Goal: Task Accomplishment & Management: Use online tool/utility

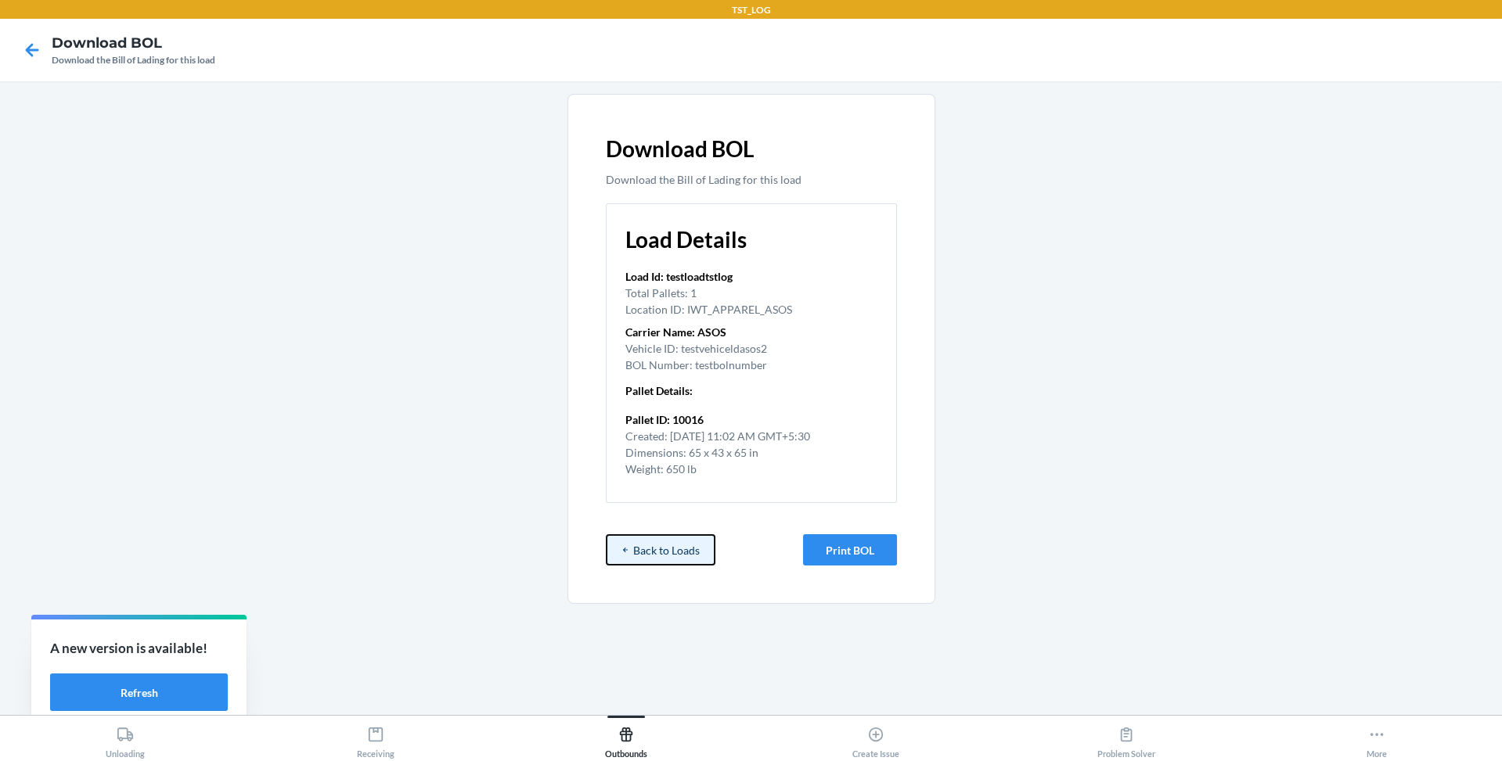
click at [661, 559] on button "Back to Loads" at bounding box center [661, 549] width 110 height 31
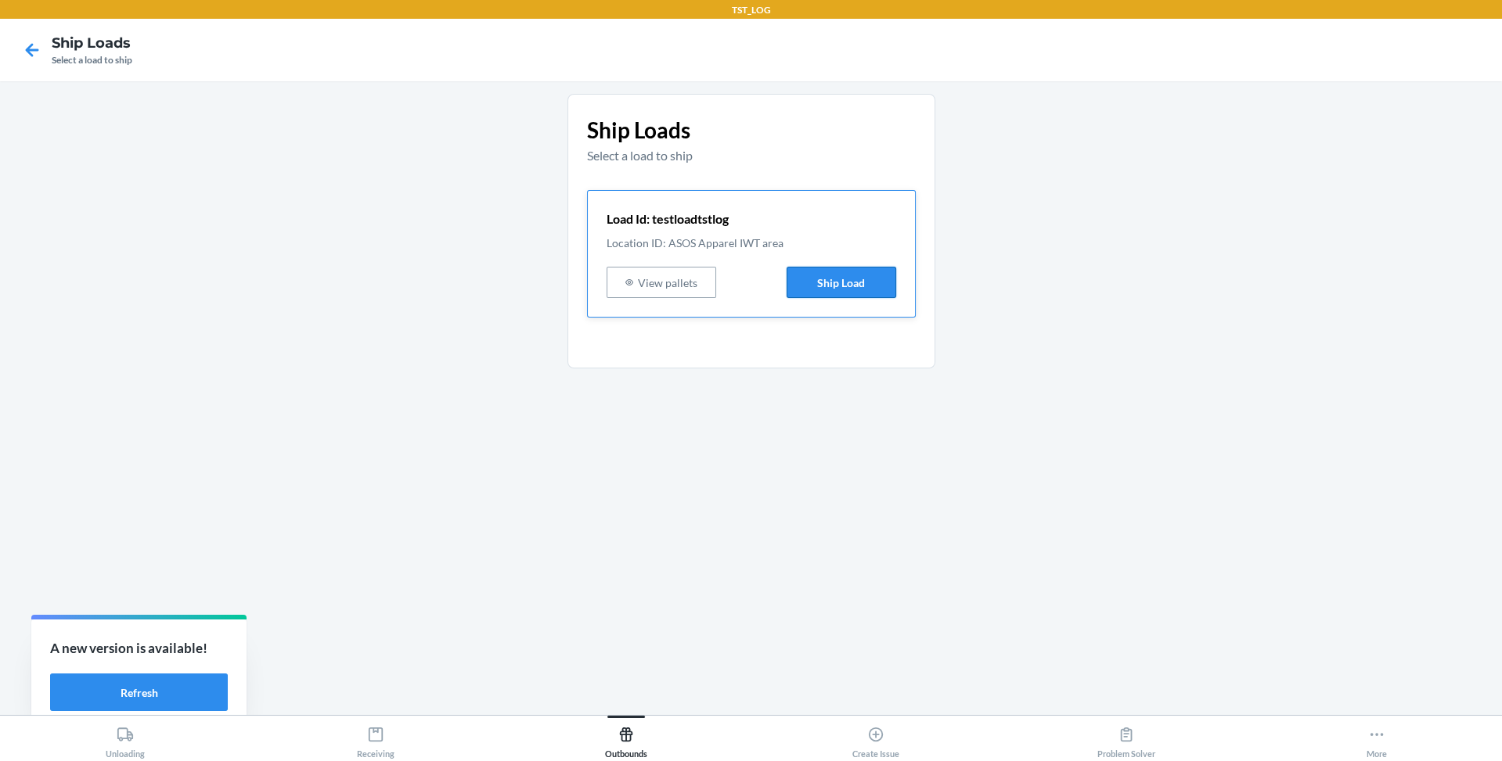
click at [823, 281] on button "Ship Load" at bounding box center [841, 282] width 110 height 31
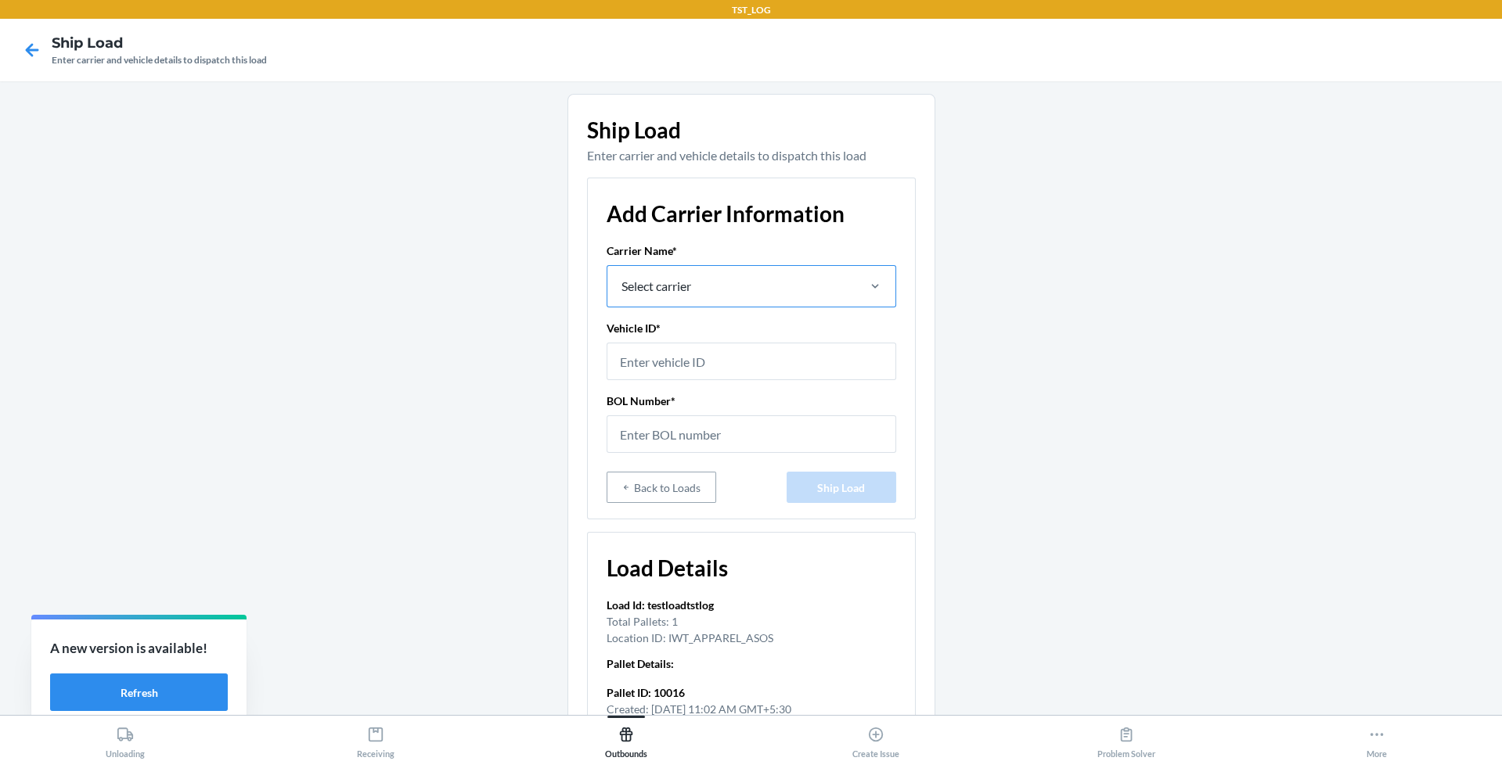
click at [750, 287] on div "Select carrier" at bounding box center [730, 286] width 247 height 41
click at [621, 287] on input "Select carrier" at bounding box center [621, 286] width 2 height 19
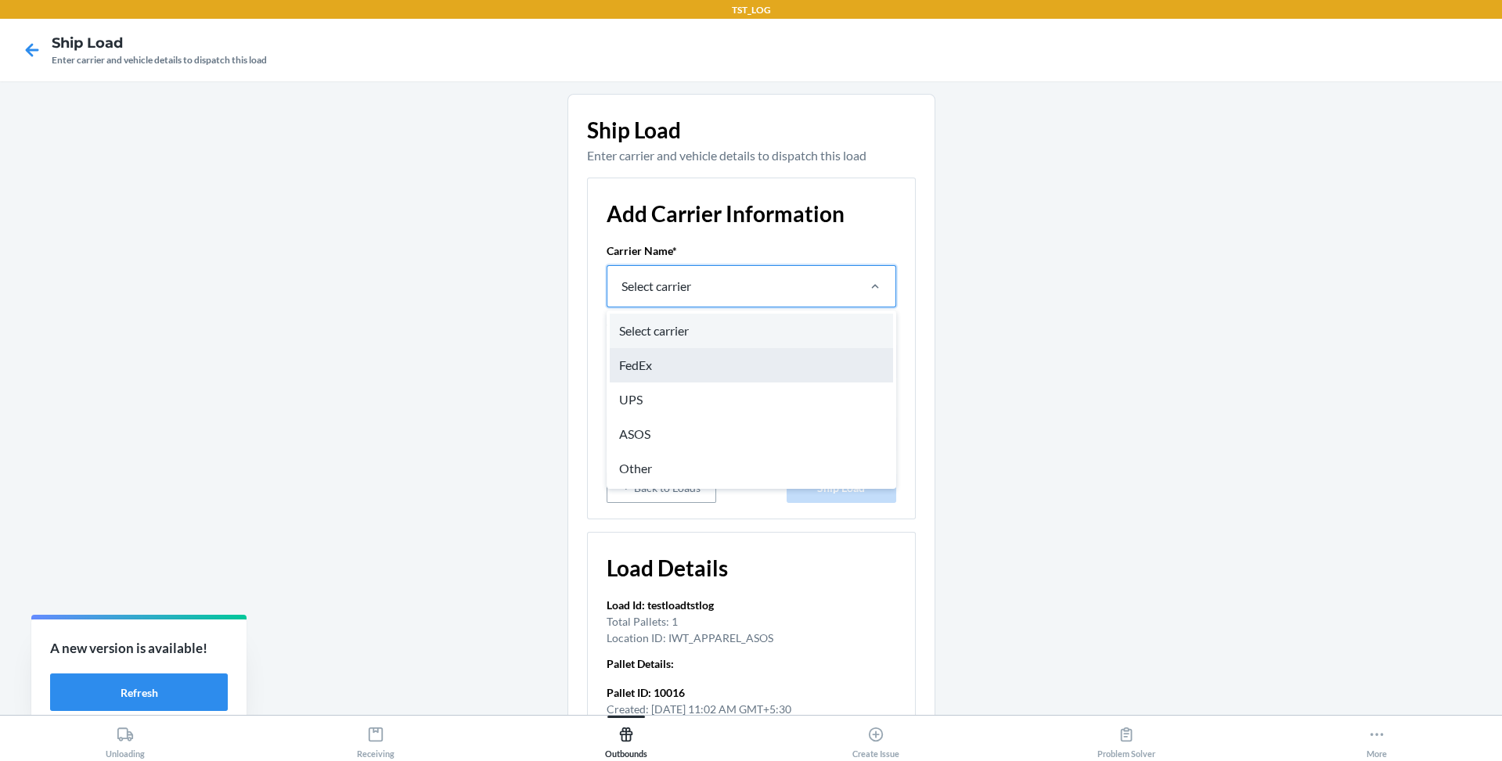
click at [732, 378] on div "FedEx" at bounding box center [751, 365] width 283 height 34
click at [621, 296] on input "option FedEx focused, 2 of 5. 5 results available. Use Up and Down to choose op…" at bounding box center [621, 286] width 2 height 19
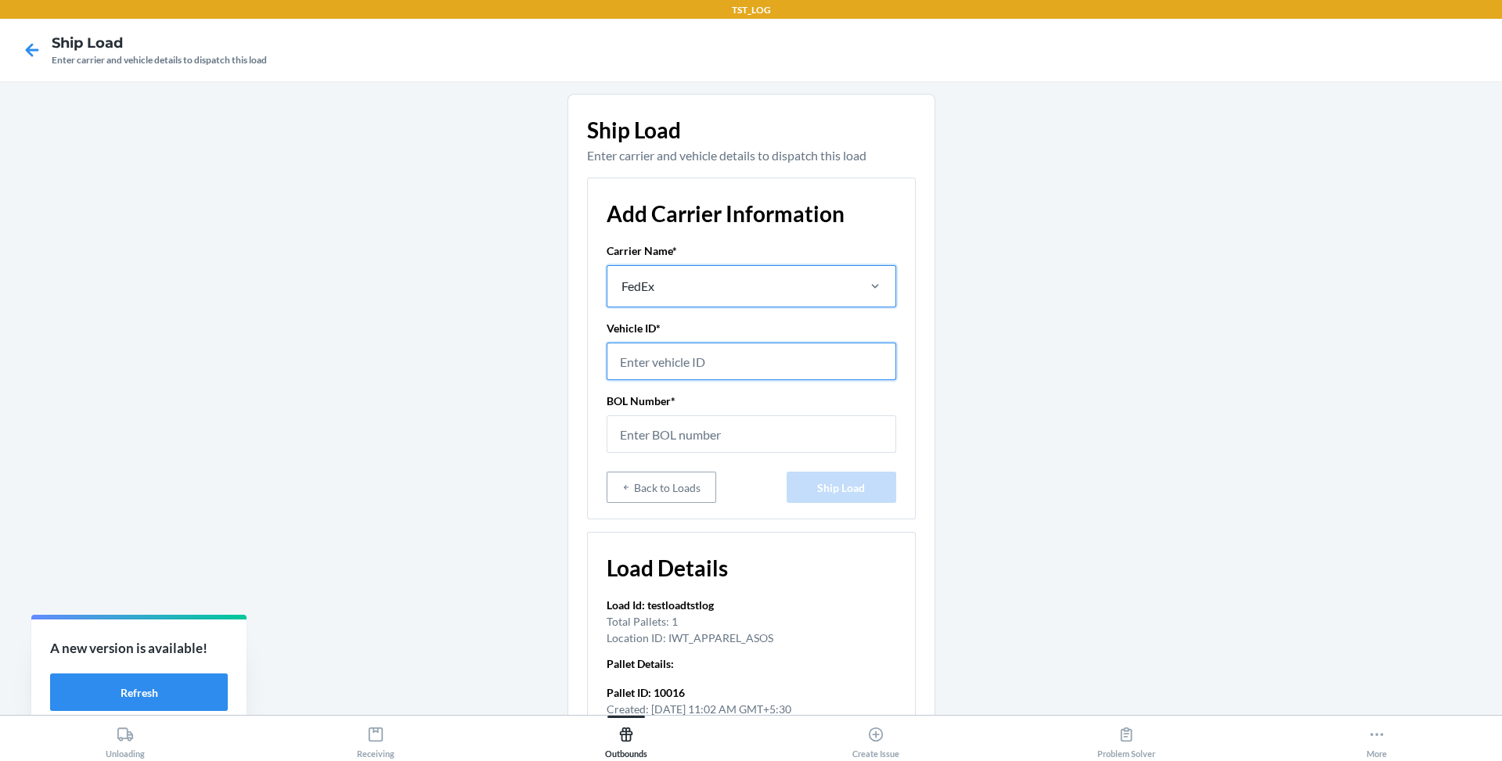
click at [709, 351] on input "text" at bounding box center [751, 362] width 290 height 38
type input "w"
type input "testasosvehicleId"
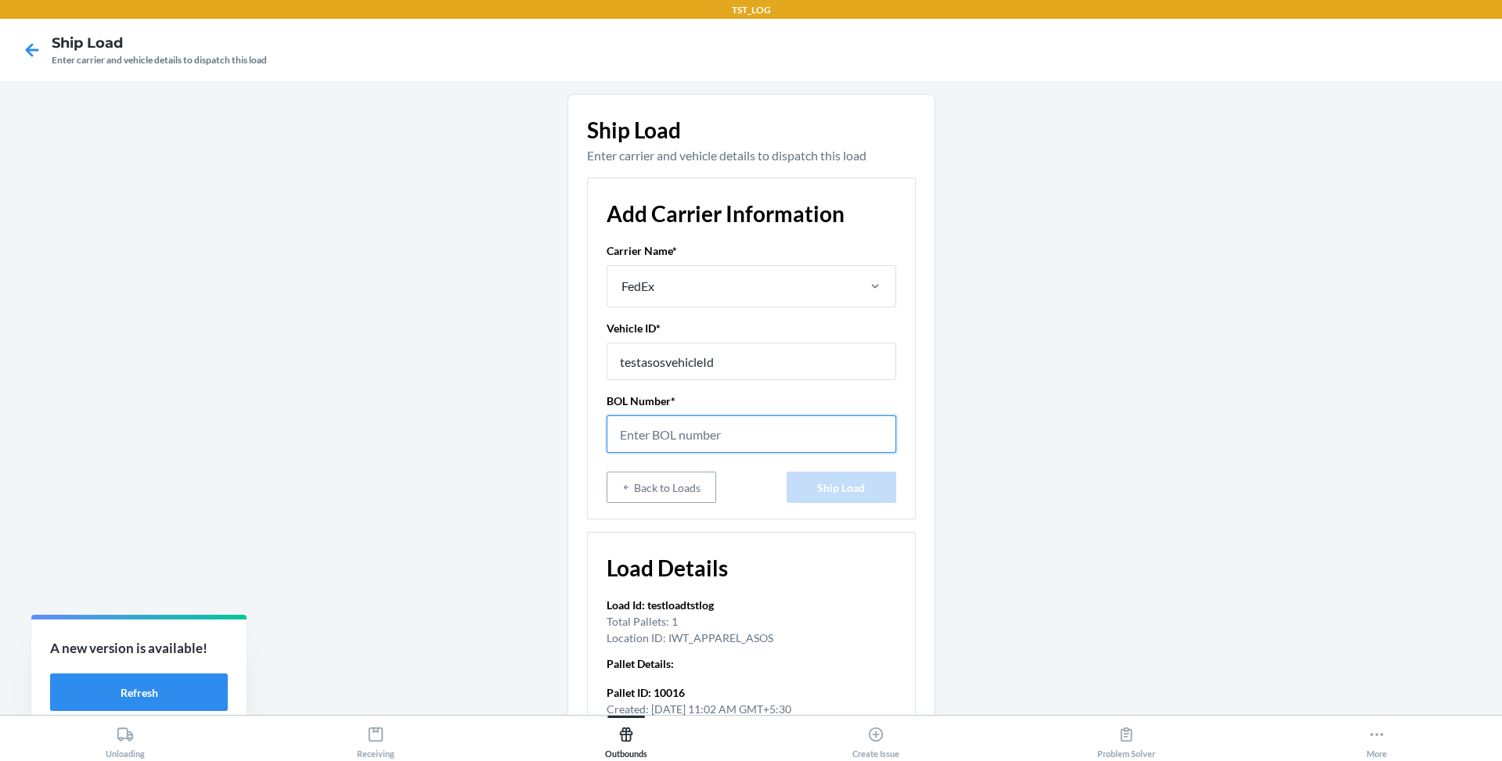
click at [705, 446] on input "text" at bounding box center [751, 434] width 290 height 38
type input "BOLXV345TY"
click at [810, 494] on button "Ship Load" at bounding box center [841, 487] width 110 height 31
click at [836, 492] on button "Ship Load" at bounding box center [841, 487] width 110 height 31
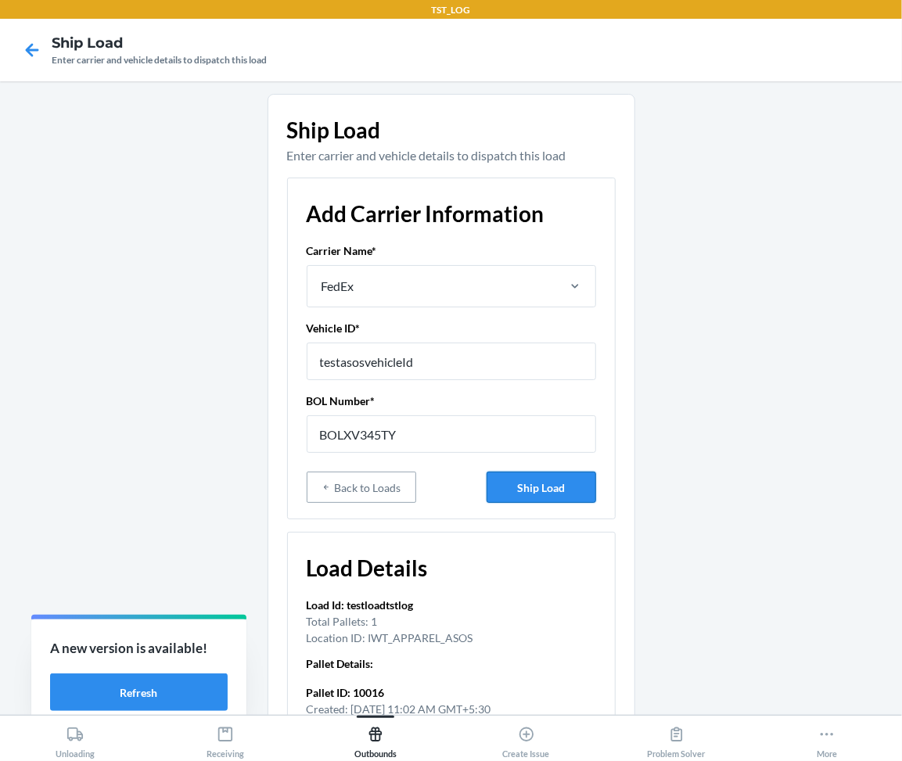
click at [538, 484] on button "Ship Load" at bounding box center [542, 487] width 110 height 31
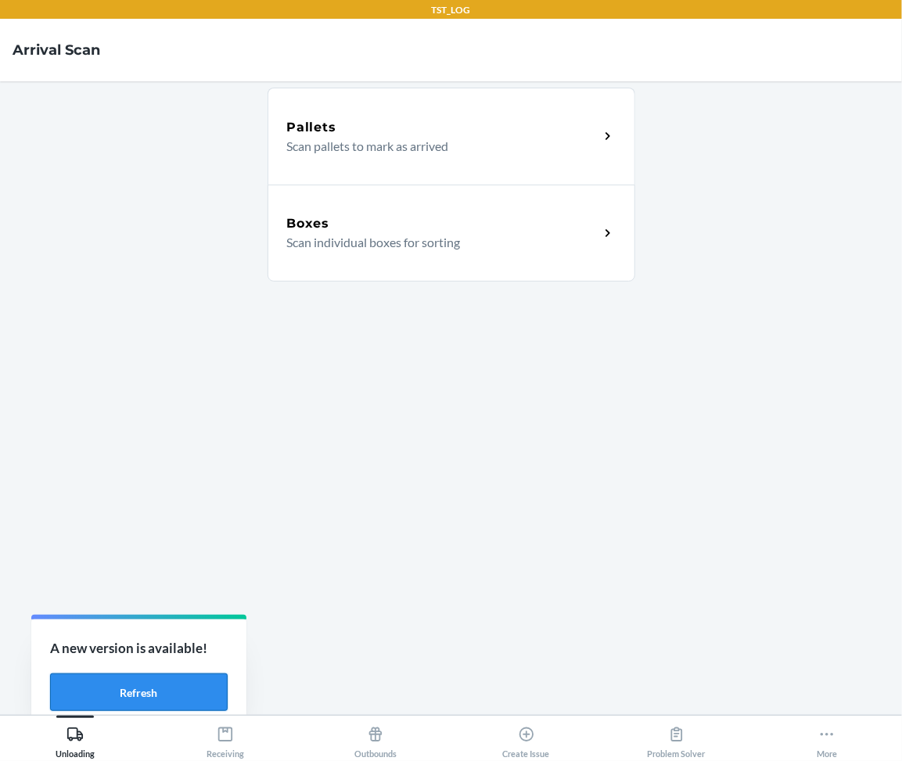
click at [145, 688] on button "Refresh" at bounding box center [139, 693] width 178 height 38
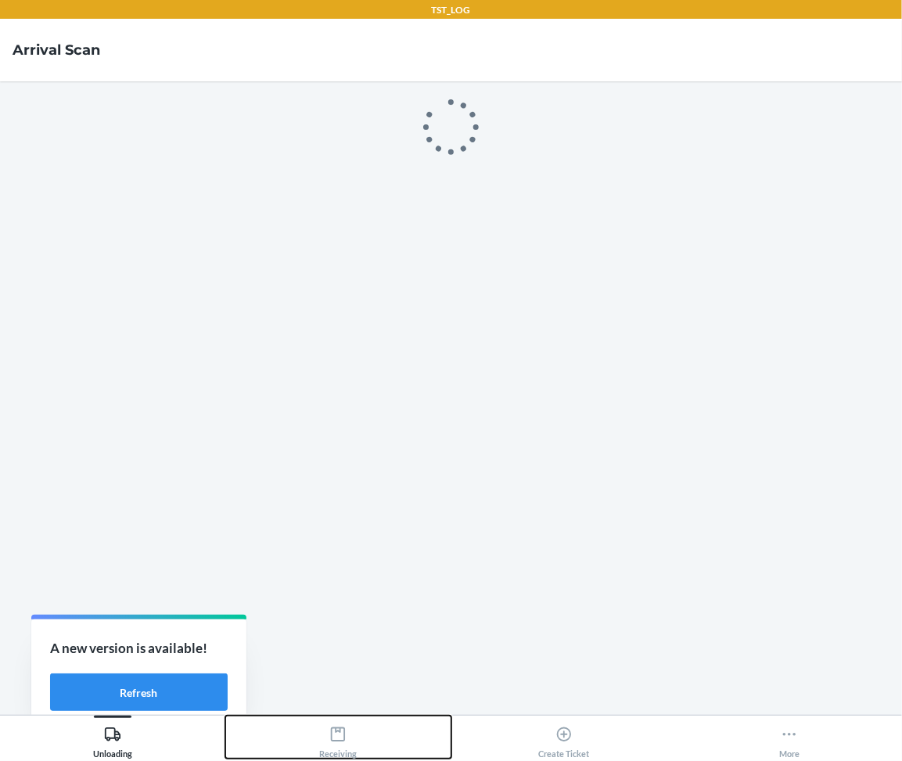
click at [325, 743] on div "Receiving" at bounding box center [338, 739] width 38 height 39
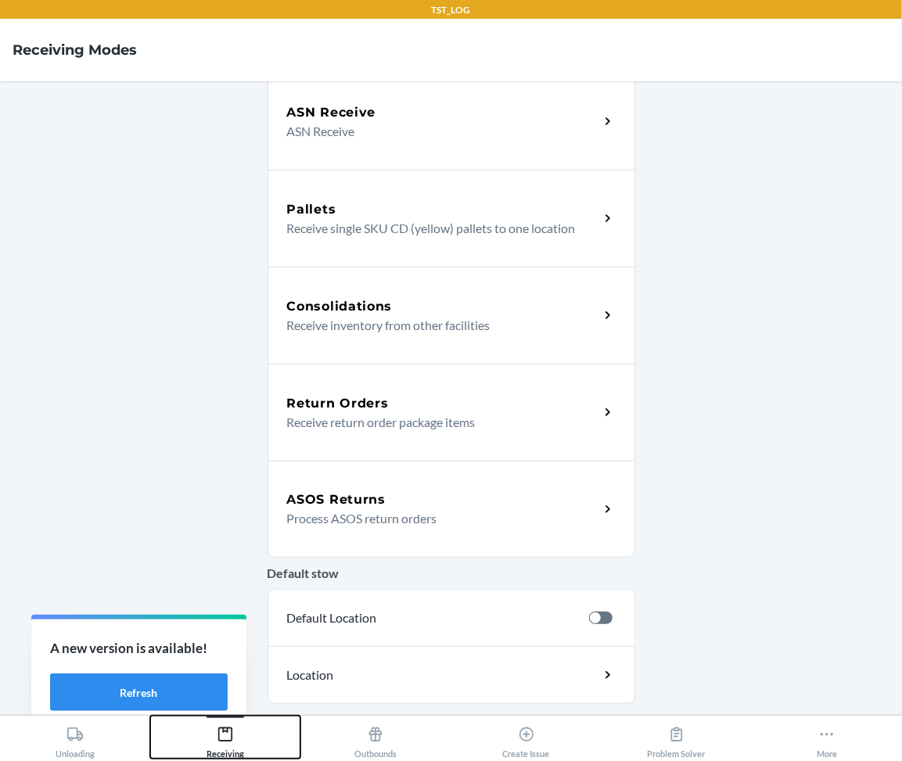
scroll to position [228, 0]
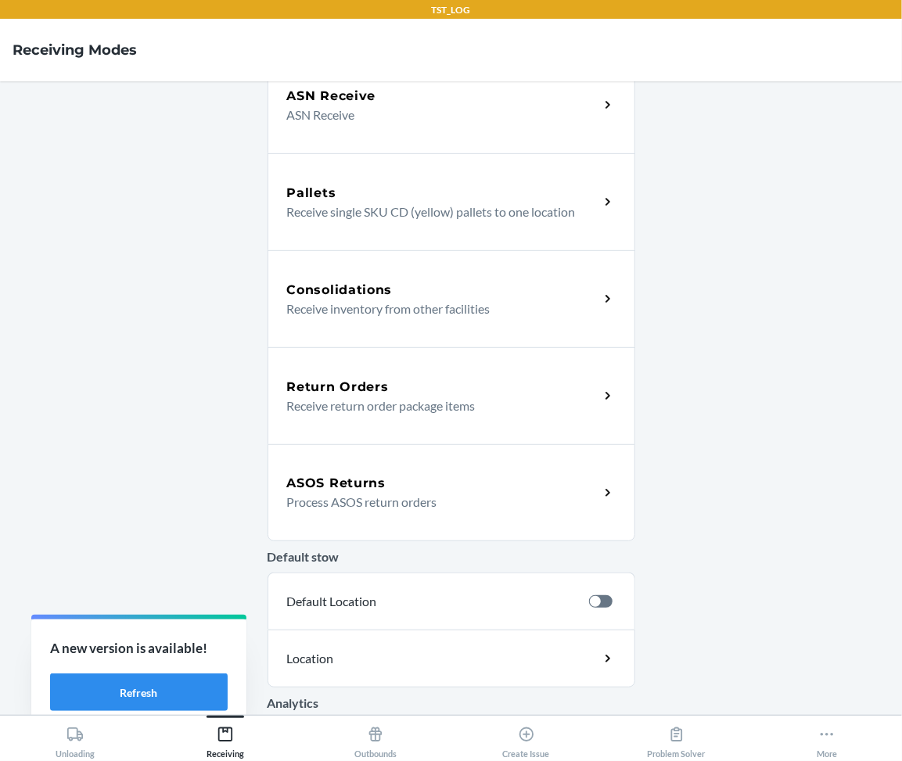
click at [400, 493] on p "Process ASOS return orders" at bounding box center [437, 502] width 300 height 19
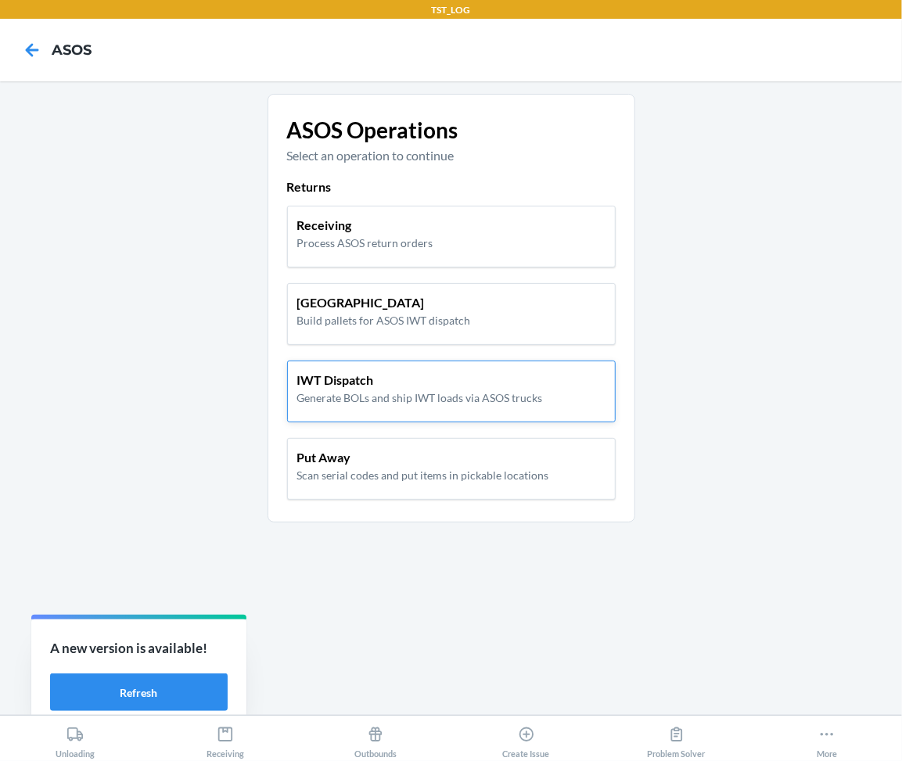
click at [368, 382] on p "IWT Dispatch" at bounding box center [420, 380] width 246 height 19
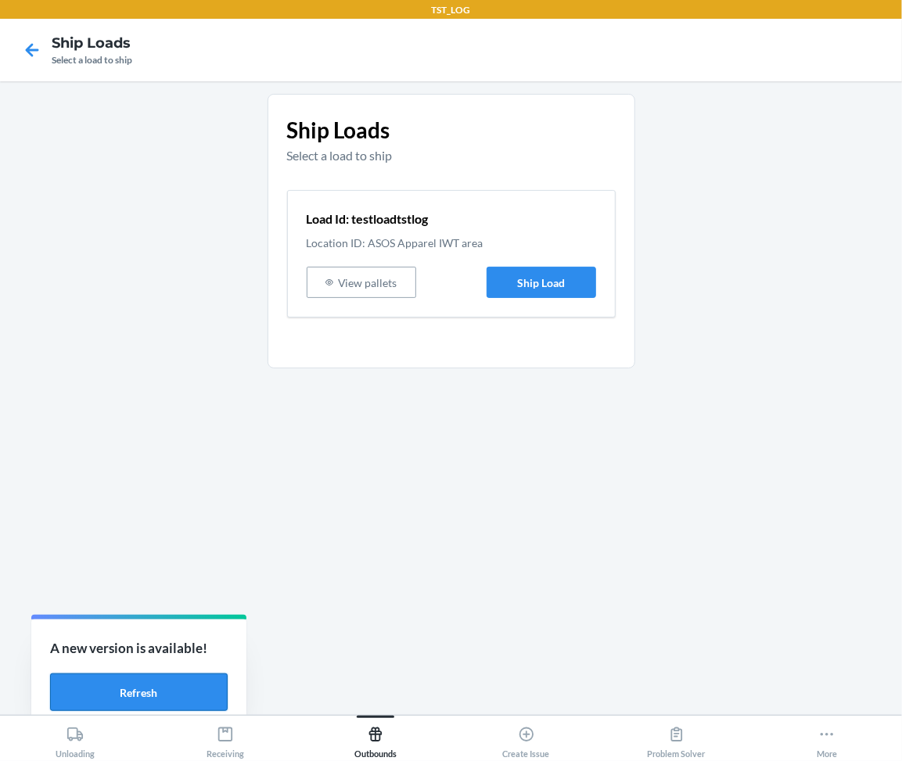
click at [158, 700] on button "Refresh" at bounding box center [139, 693] width 178 height 38
click at [571, 279] on button "Ship Load" at bounding box center [542, 282] width 110 height 31
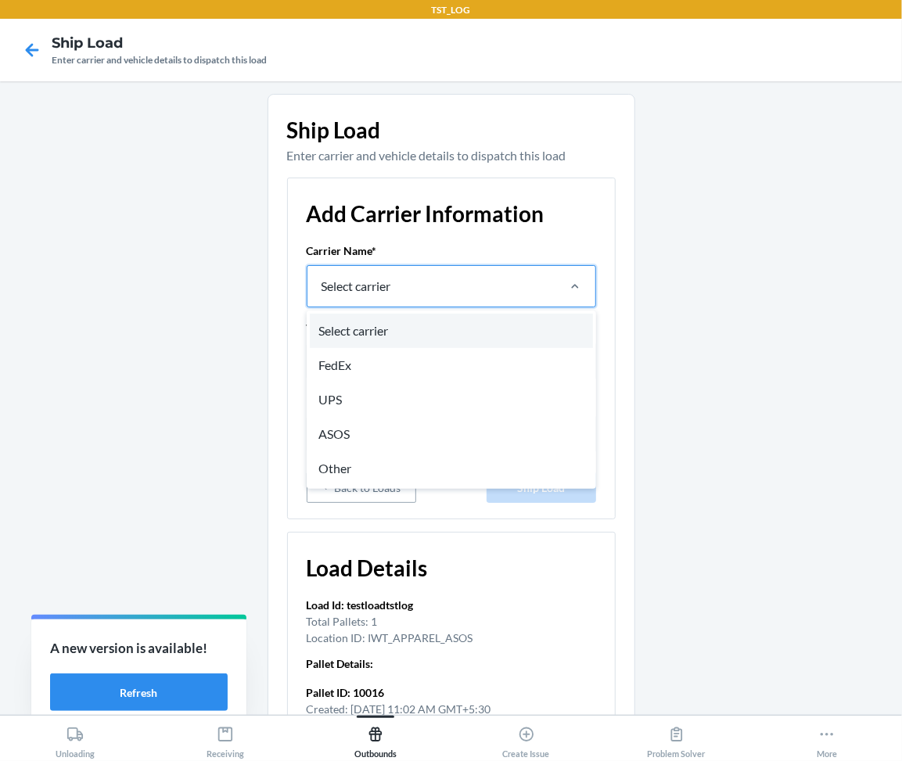
click at [455, 267] on div "Select carrier" at bounding box center [430, 286] width 247 height 41
click at [322, 277] on input "option Select carrier focused, 1 of 5. 5 results available. Use Up and Down to …" at bounding box center [321, 286] width 2 height 19
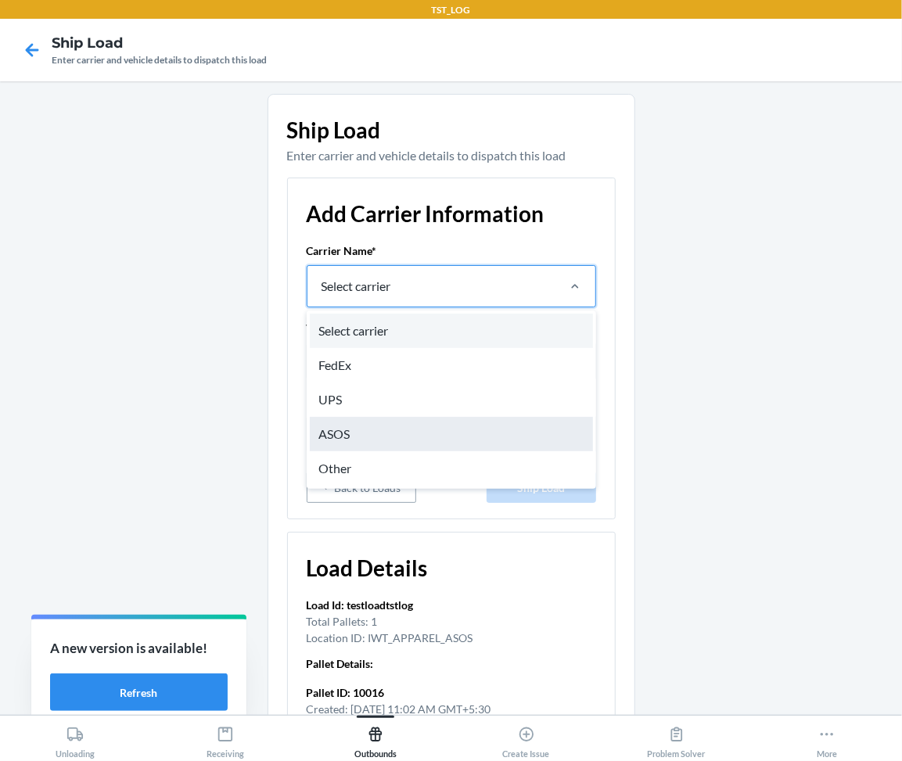
click at [412, 428] on div "ASOS" at bounding box center [451, 434] width 283 height 34
click at [322, 296] on input "option UPS focused, 3 of 5. 5 results available. Use Up and Down to choose opti…" at bounding box center [321, 286] width 2 height 19
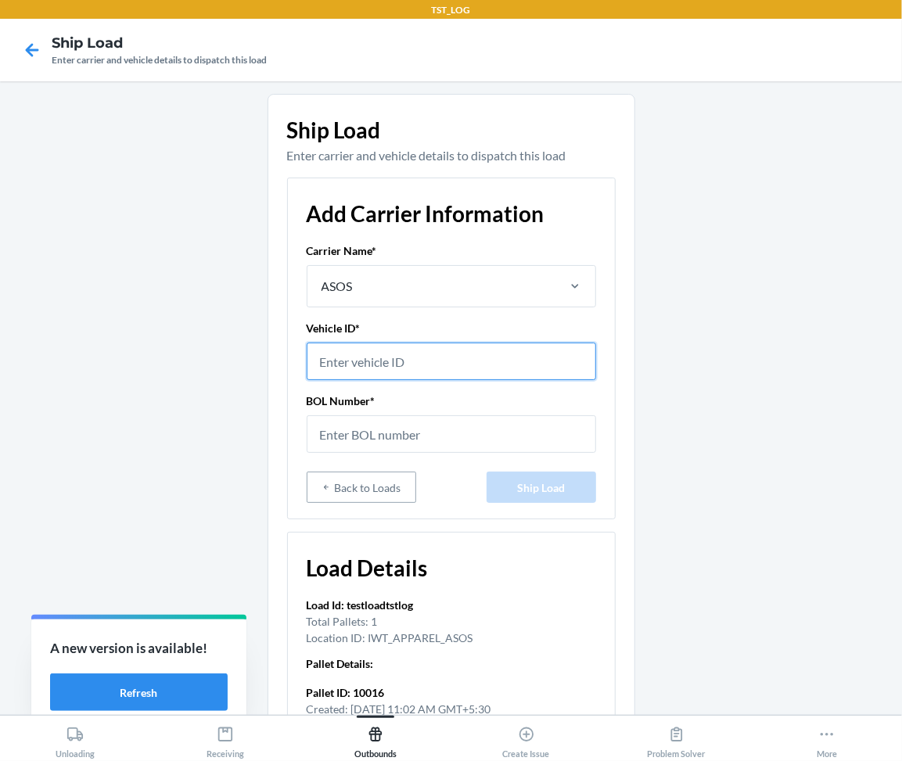
click at [407, 356] on input "text" at bounding box center [452, 362] width 290 height 38
type input "testasosvehicleId"
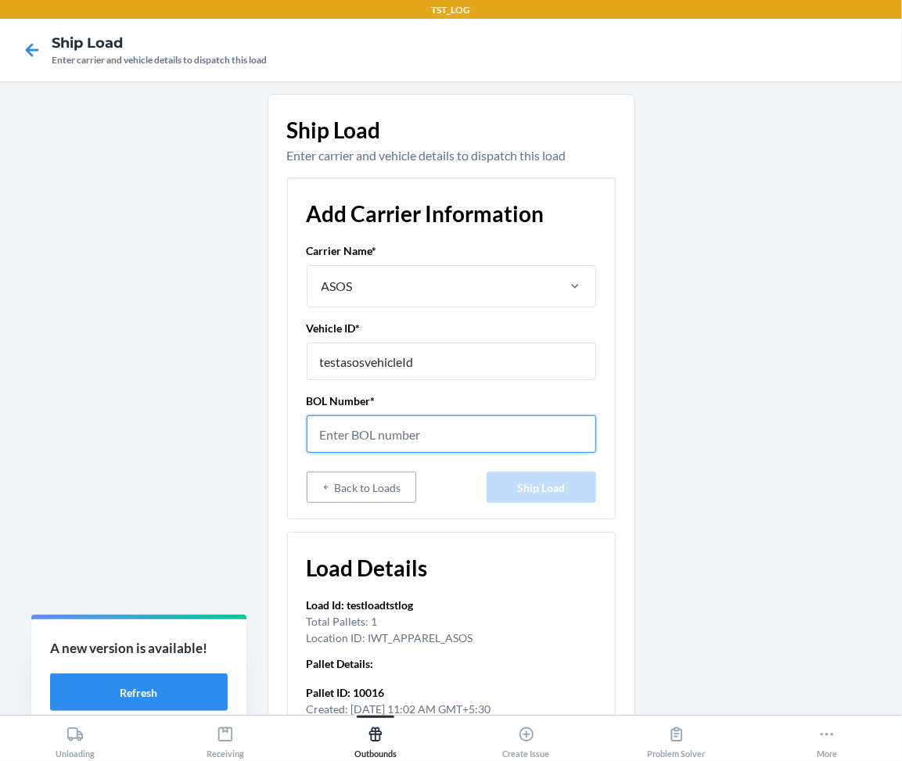
click at [384, 432] on input "text" at bounding box center [452, 434] width 290 height 38
click at [322, 438] on input "bPP34567" at bounding box center [452, 434] width 290 height 38
click at [400, 437] on input "BLPP34567" at bounding box center [452, 434] width 290 height 38
type input "BLPP345673SX"
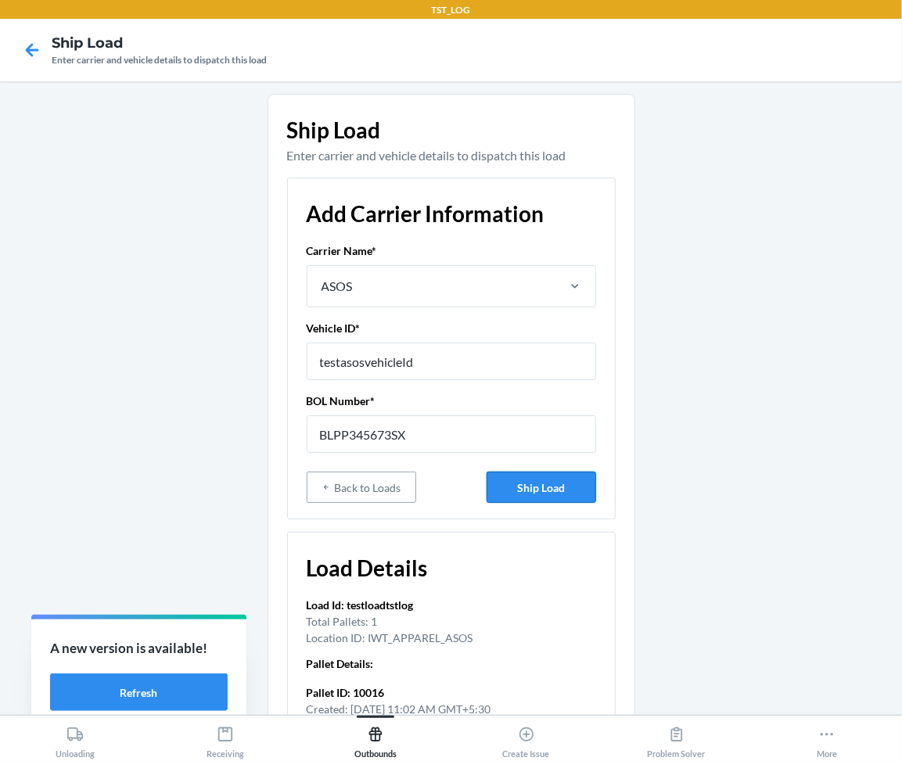
click at [524, 495] on button "Ship Load" at bounding box center [542, 487] width 110 height 31
